Goal: Information Seeking & Learning: Check status

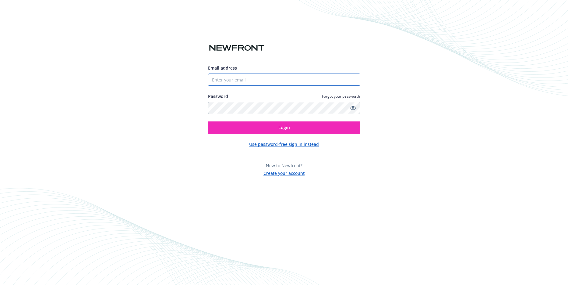
click at [247, 81] on input "Email address" at bounding box center [284, 79] width 152 height 12
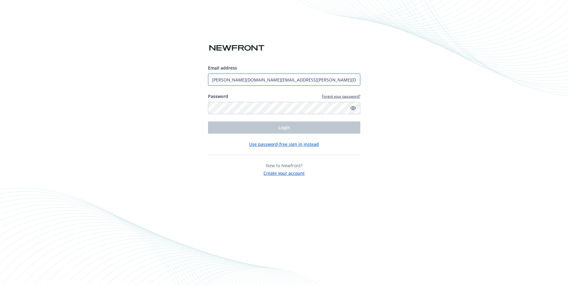
type input "[PERSON_NAME][DOMAIN_NAME][EMAIL_ADDRESS][PERSON_NAME][DOMAIN_NAME]"
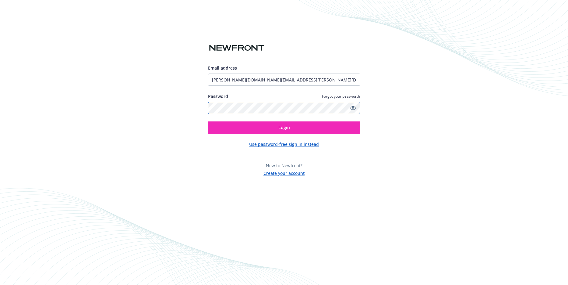
click at [208, 121] on button "Login" at bounding box center [284, 127] width 152 height 12
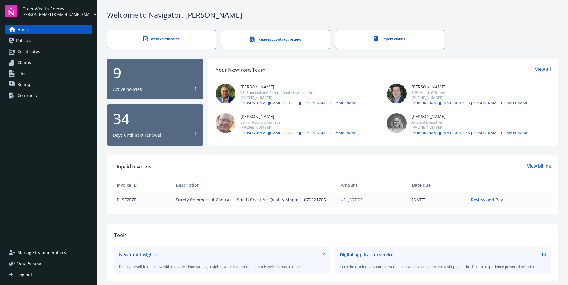
click at [141, 80] on div "9 Active policies" at bounding box center [155, 79] width 84 height 27
